Goal: Check status

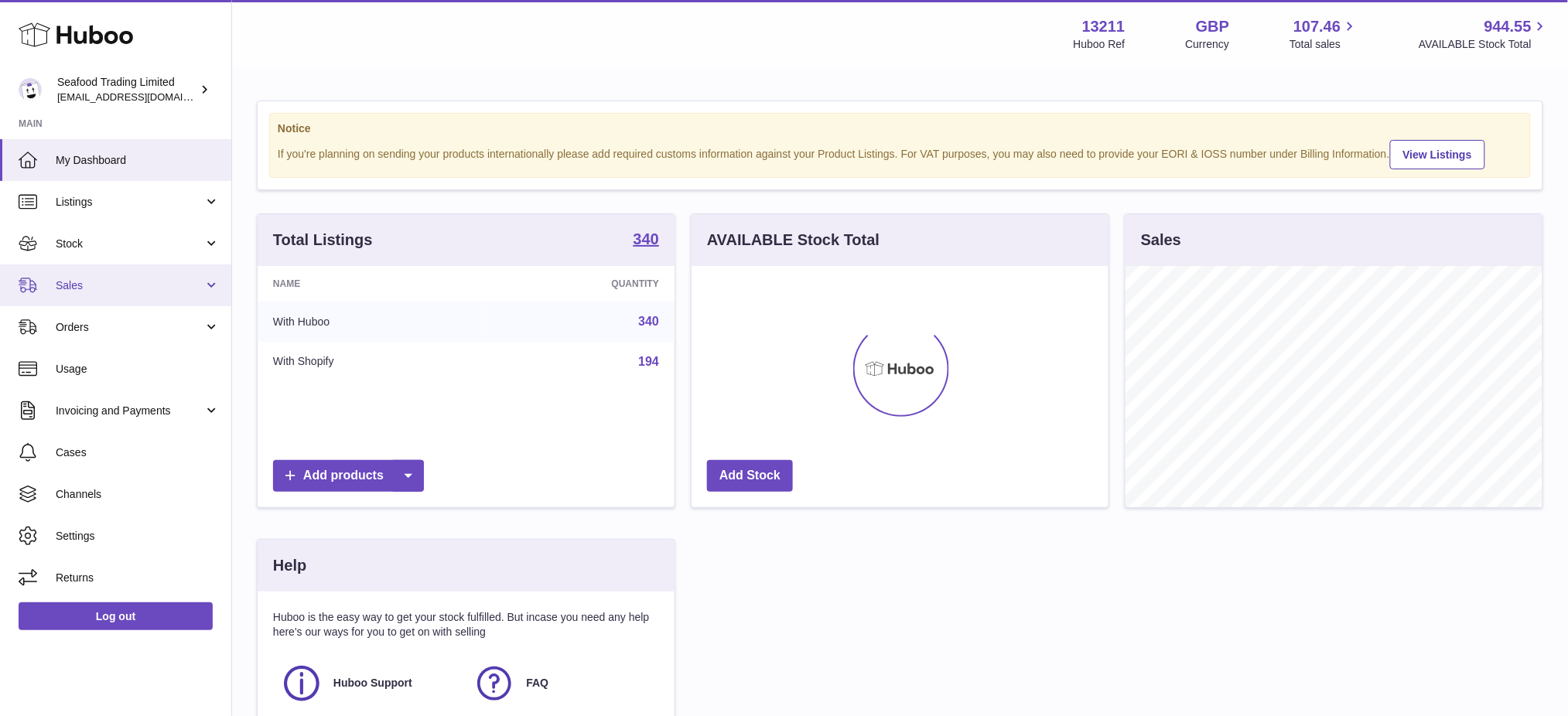
scroll to position [241, 417]
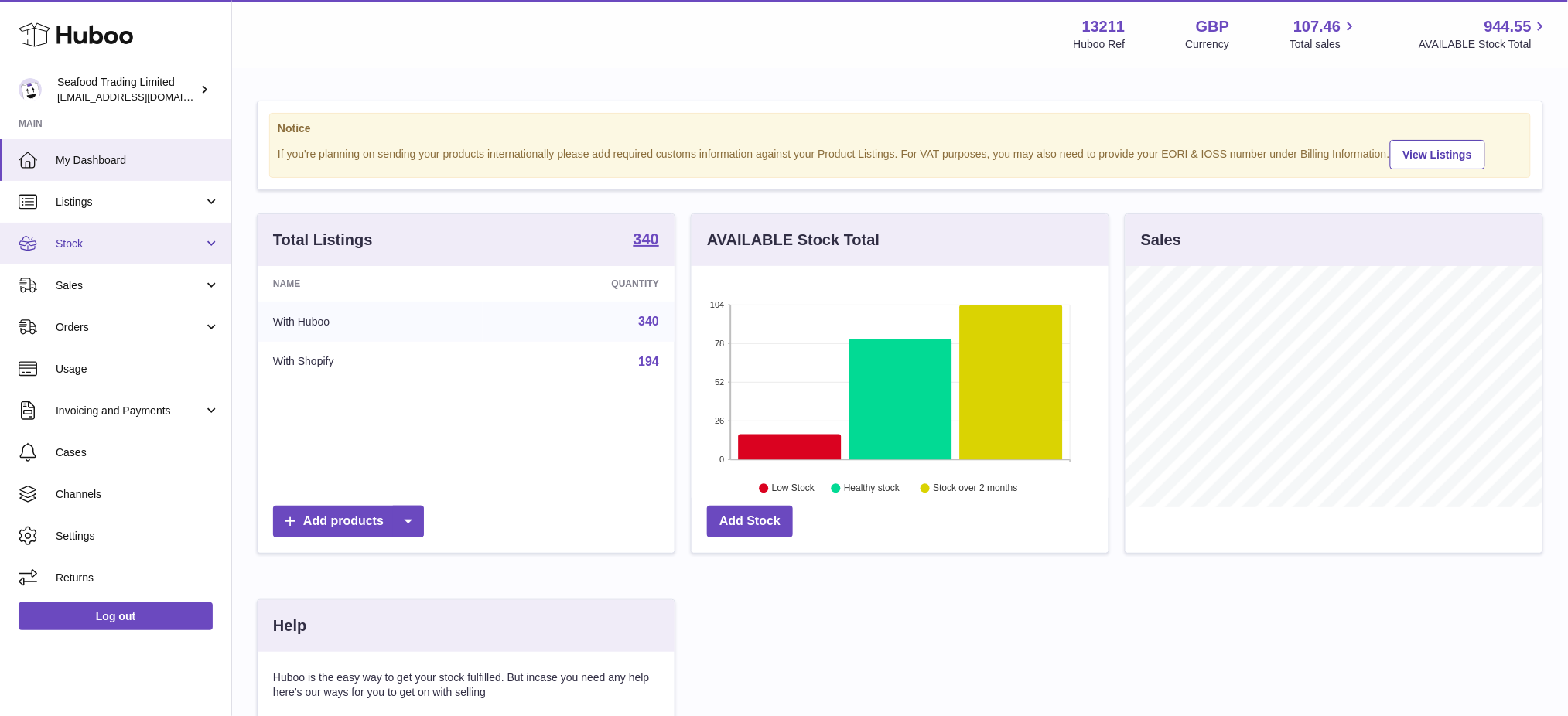
click at [100, 248] on span "Stock" at bounding box center [130, 244] width 147 height 15
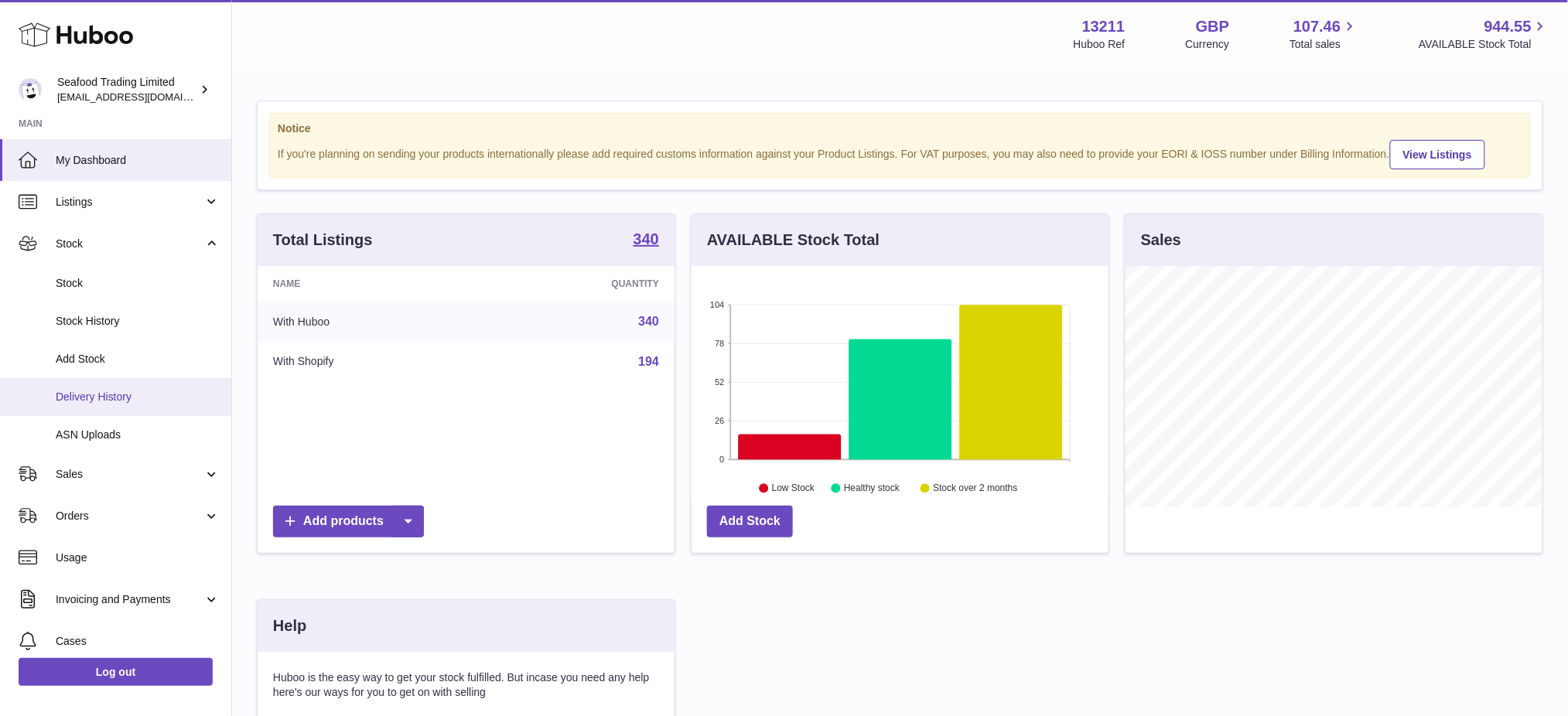
click at [130, 393] on span "Delivery History" at bounding box center [138, 397] width 164 height 15
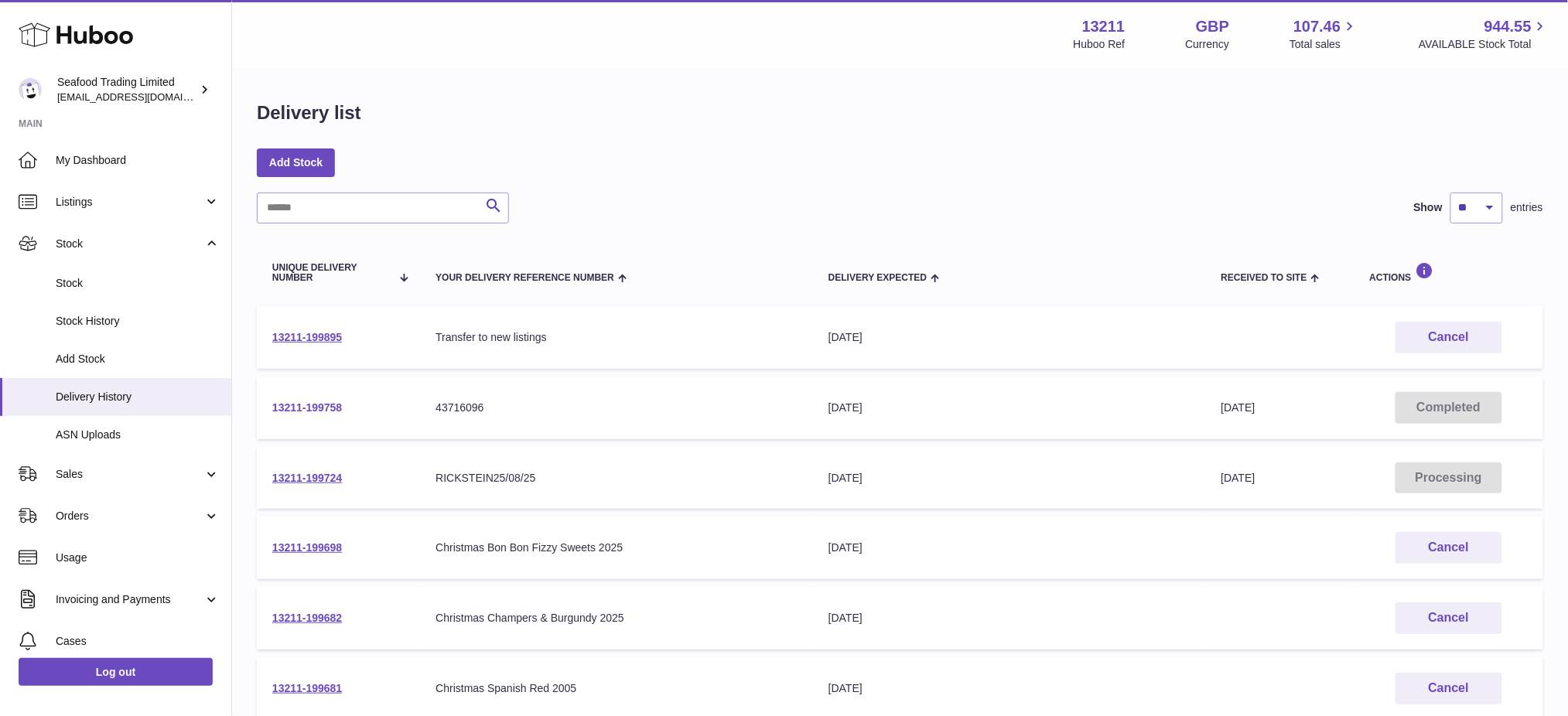
click at [311, 412] on link "13211-199758" at bounding box center [307, 408] width 70 height 13
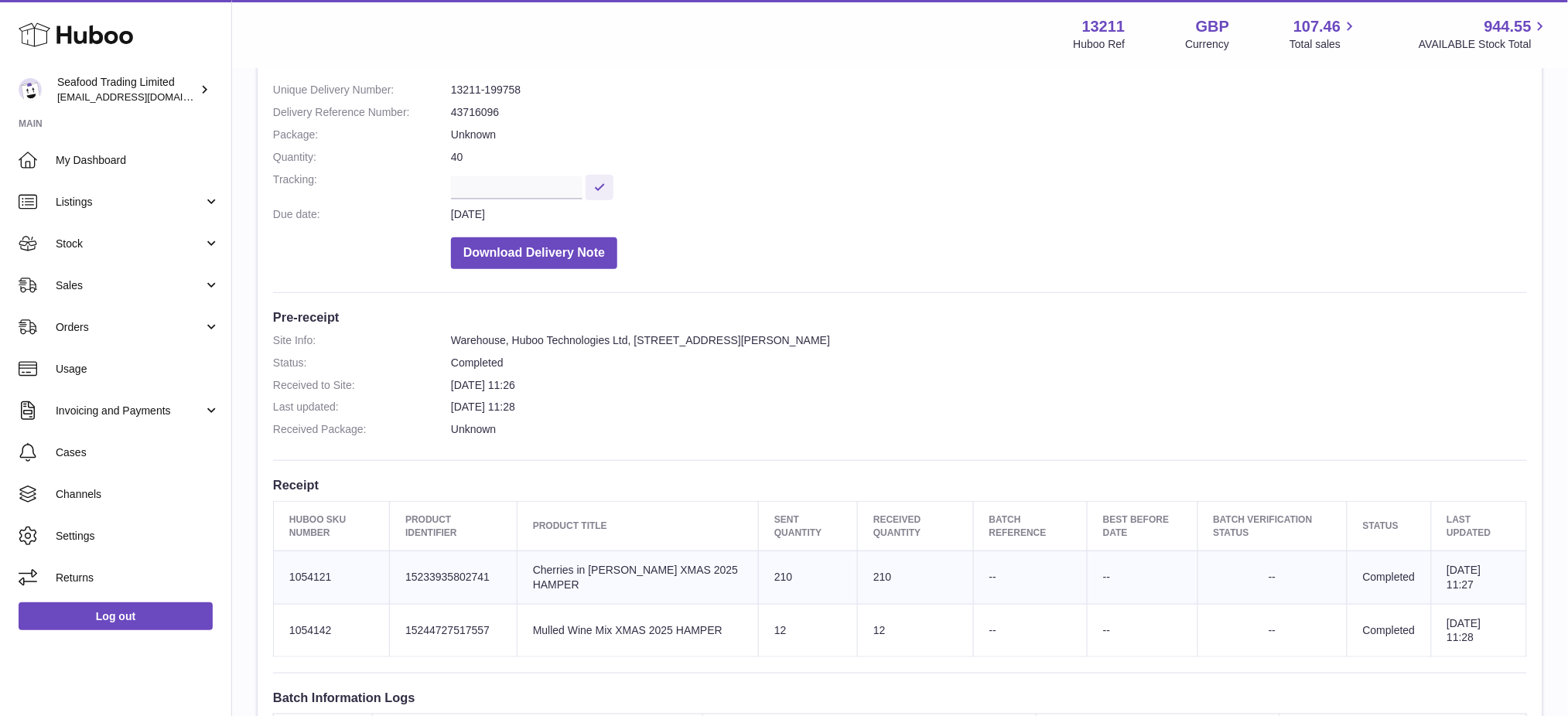
scroll to position [309, 0]
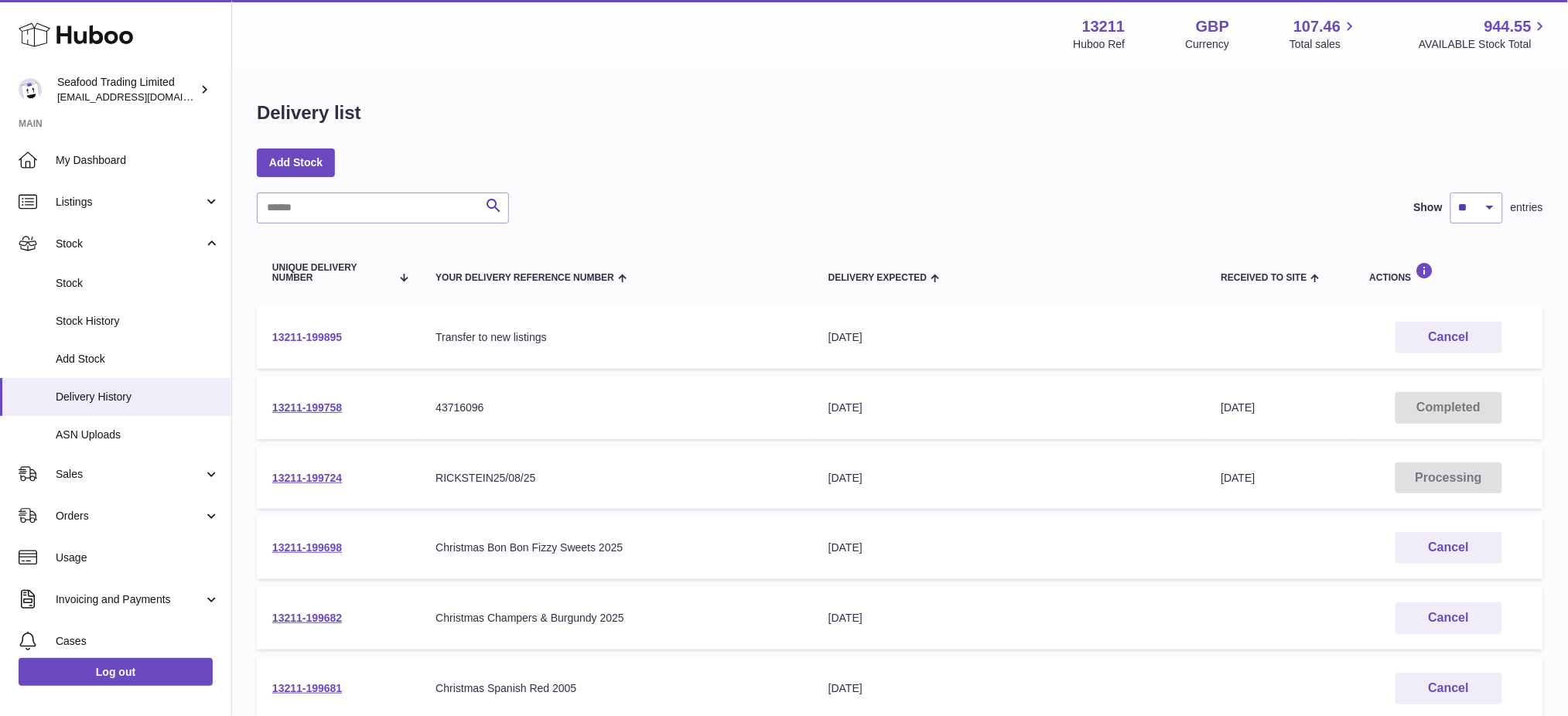
click at [291, 335] on link "13211-199895" at bounding box center [307, 337] width 70 height 13
drag, startPoint x: 845, startPoint y: 141, endPoint x: 1581, endPoint y: 178, distance: 736.9
click at [845, 139] on div "Delivery list Add Stock Search Show ** ** ** *** entries Unique Delivery Number…" at bounding box center [900, 574] width 1336 height 1009
